Goal: Download file/media

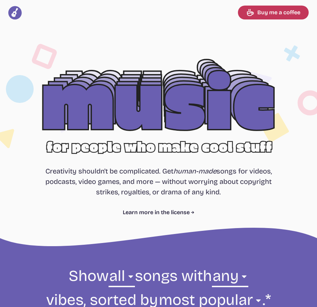
select select "most popular"
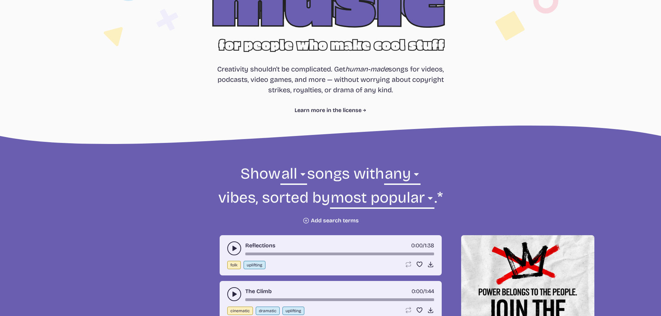
scroll to position [174, 0]
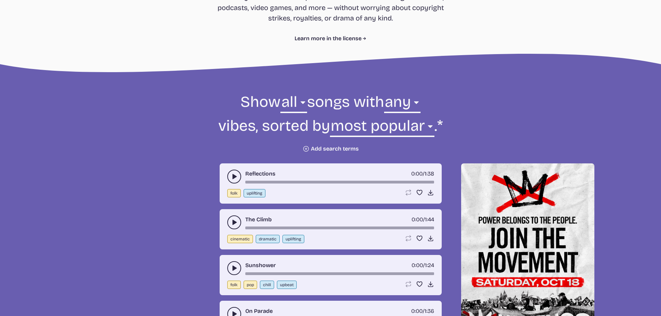
click at [308, 148] on icon "Plus icon" at bounding box center [306, 148] width 7 height 7
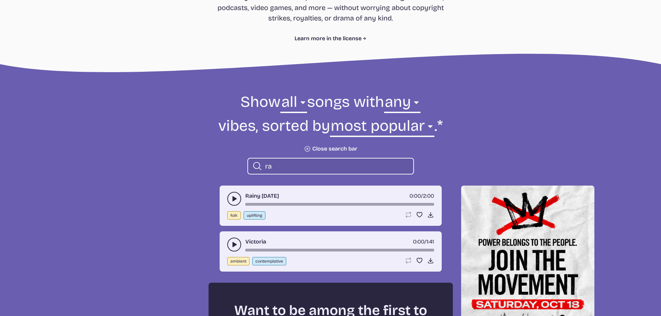
type input "r"
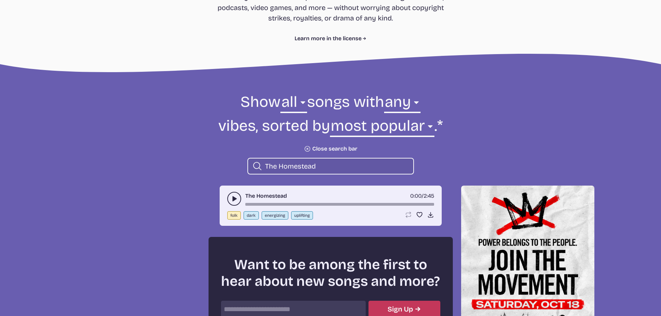
click at [233, 200] on use "play-pause toggle" at bounding box center [234, 198] width 7 height 7
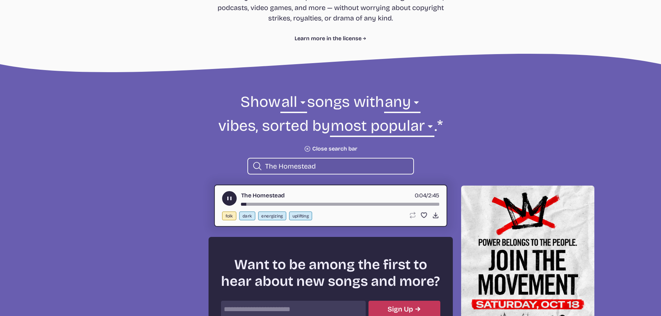
click at [186, 156] on form "Show all ambient cinematic electronic folk holiday jazz pop rock world all song…" at bounding box center [331, 133] width 378 height 83
click at [226, 197] on icon "play-pause toggle" at bounding box center [229, 198] width 7 height 7
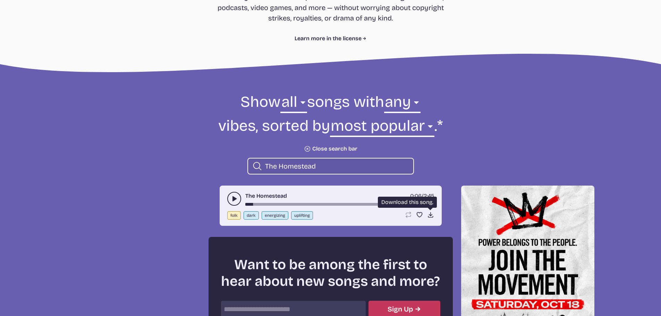
click at [317, 214] on icon "Download song" at bounding box center [430, 214] width 7 height 7
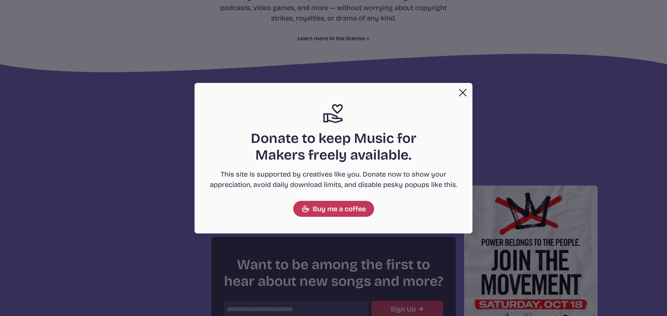
click at [317, 92] on button "Close" at bounding box center [463, 93] width 14 height 14
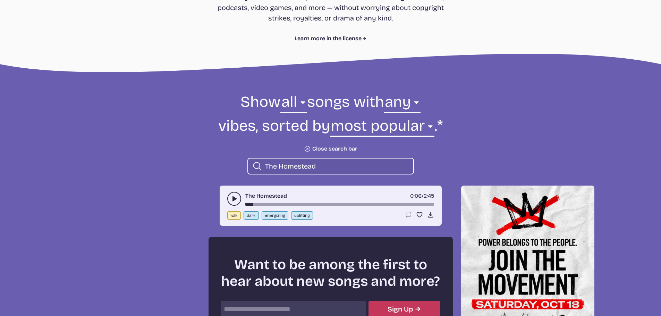
click at [317, 164] on input "The Homestead" at bounding box center [336, 166] width 143 height 9
click at [235, 198] on icon "play-pause toggle" at bounding box center [234, 198] width 7 height 7
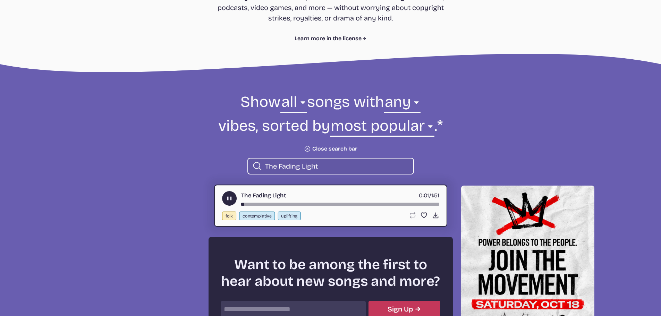
click at [201, 168] on form "Show all ambient cinematic electronic folk holiday jazz pop rock world all song…" at bounding box center [331, 133] width 378 height 83
click at [229, 199] on use "play-pause toggle" at bounding box center [229, 198] width 7 height 7
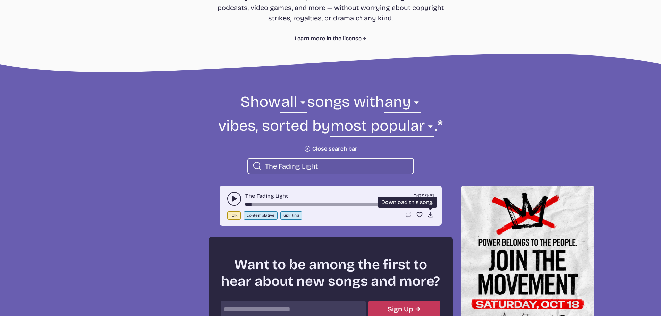
click at [317, 216] on icon "Download song" at bounding box center [430, 214] width 7 height 7
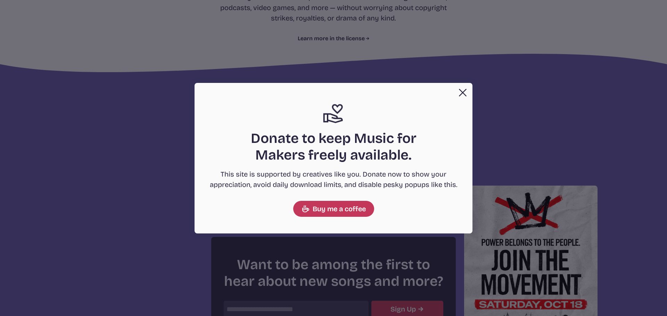
click at [317, 89] on button "Close" at bounding box center [463, 93] width 14 height 14
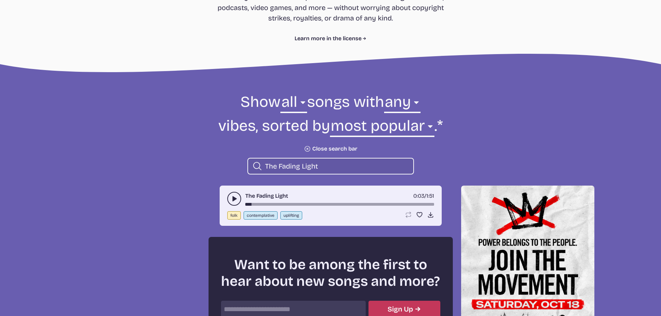
click at [257, 165] on icon "Search icon" at bounding box center [257, 166] width 10 height 11
click at [317, 163] on input "The Fading Light" at bounding box center [336, 166] width 143 height 9
type input "T"
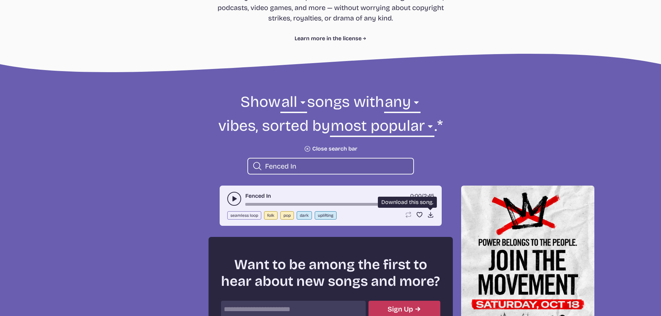
click at [317, 215] on icon "Download song" at bounding box center [430, 214] width 7 height 7
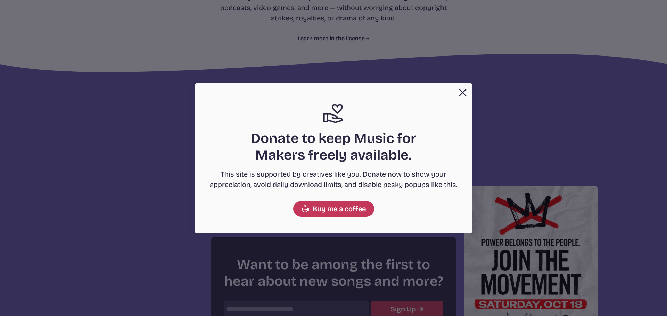
click at [317, 89] on button "Close" at bounding box center [463, 93] width 14 height 14
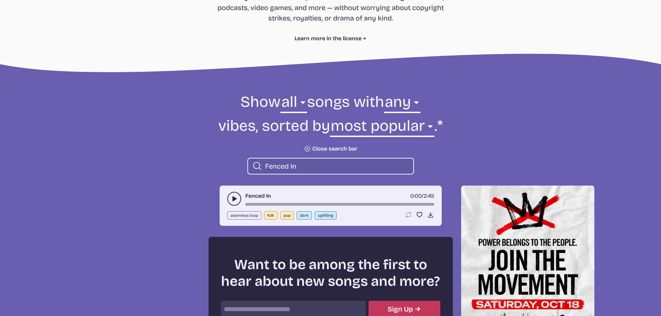
click at [297, 165] on input "Fenced In" at bounding box center [336, 166] width 143 height 9
type input "F"
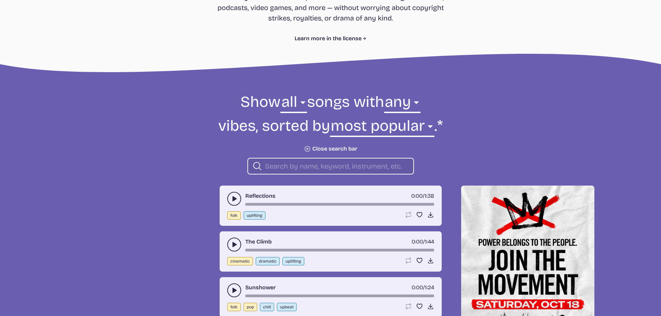
click at [271, 164] on input "search" at bounding box center [336, 166] width 143 height 9
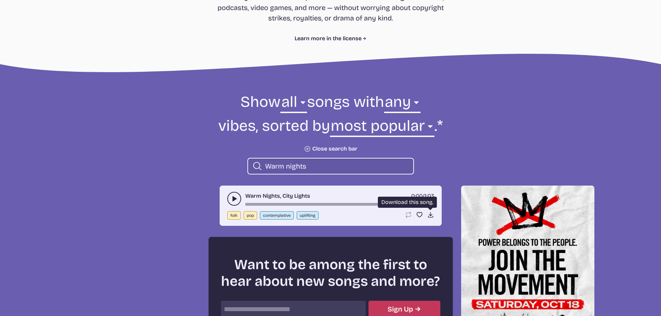
click at [317, 214] on icon "Download song" at bounding box center [430, 214] width 7 height 7
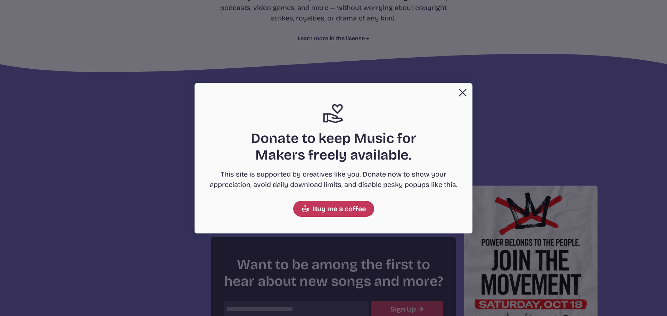
click at [317, 90] on button "Close" at bounding box center [463, 93] width 14 height 14
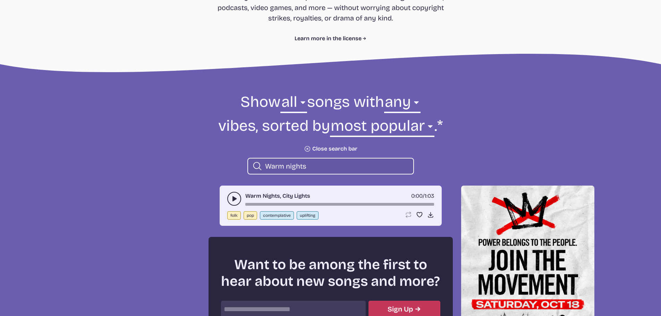
click at [311, 163] on input "Warm nights" at bounding box center [336, 166] width 143 height 9
type input "W"
type input "Jubilee"
click at [317, 214] on icon "Download song" at bounding box center [430, 214] width 7 height 7
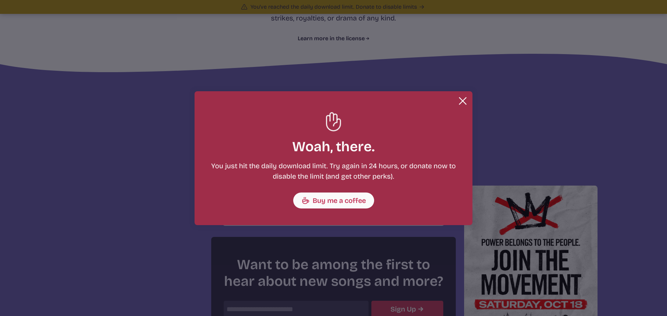
click at [317, 98] on button "Close" at bounding box center [463, 101] width 14 height 14
